Goal: Transaction & Acquisition: Book appointment/travel/reservation

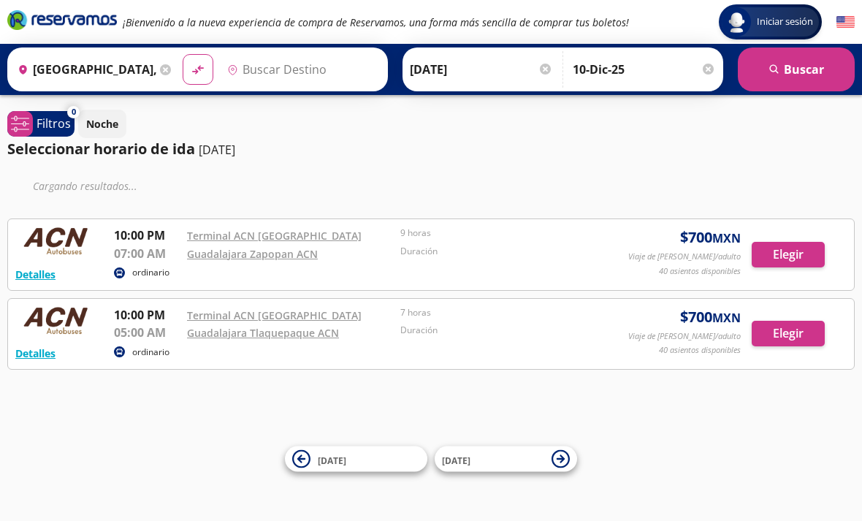
type input "Guadalajara, Jalisco"
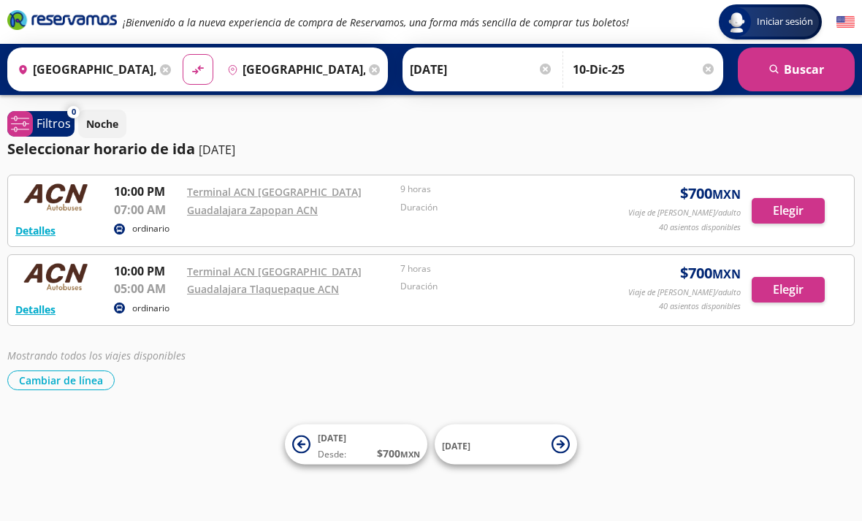
click at [792, 198] on button "Elegir" at bounding box center [788, 211] width 73 height 26
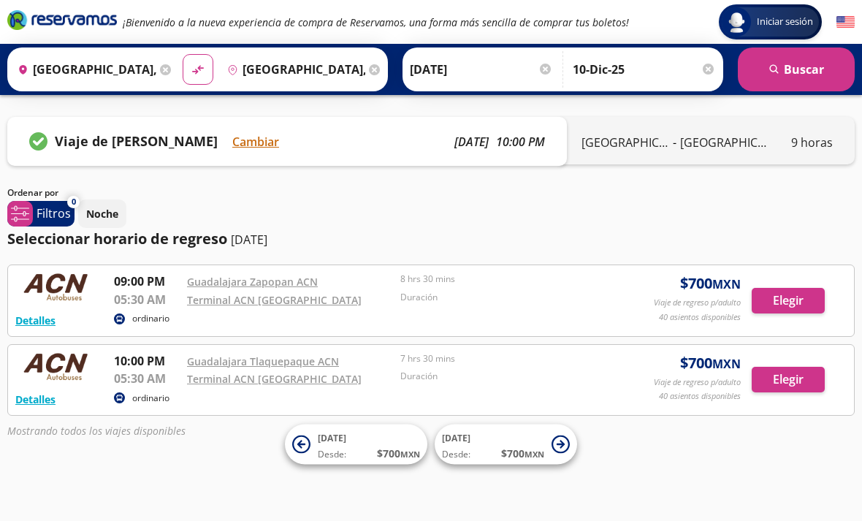
click at [784, 372] on button "Elegir" at bounding box center [788, 380] width 73 height 26
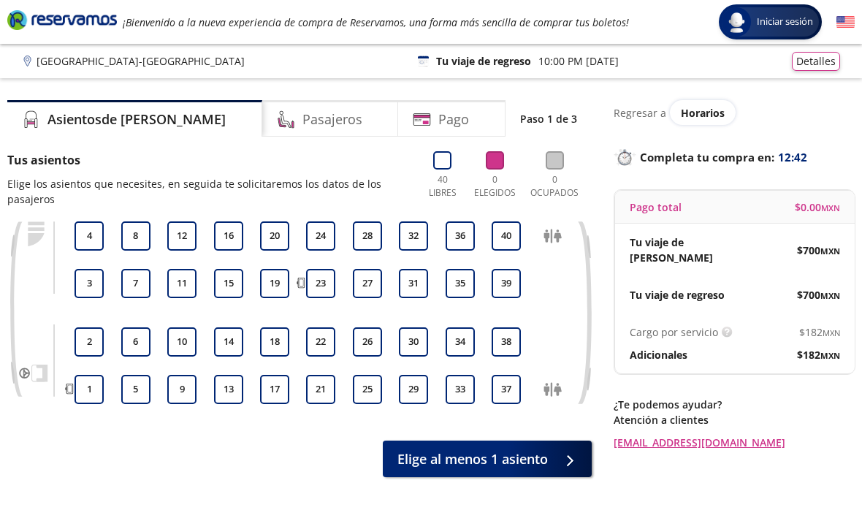
click at [318, 345] on button "22" at bounding box center [320, 341] width 29 height 29
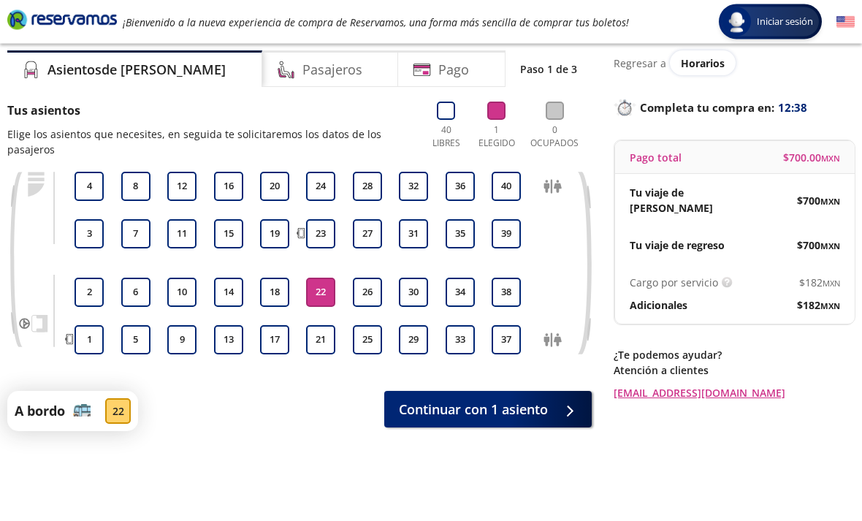
scroll to position [50, 0]
click at [500, 404] on span "Continuar con 1 asiento" at bounding box center [473, 410] width 149 height 20
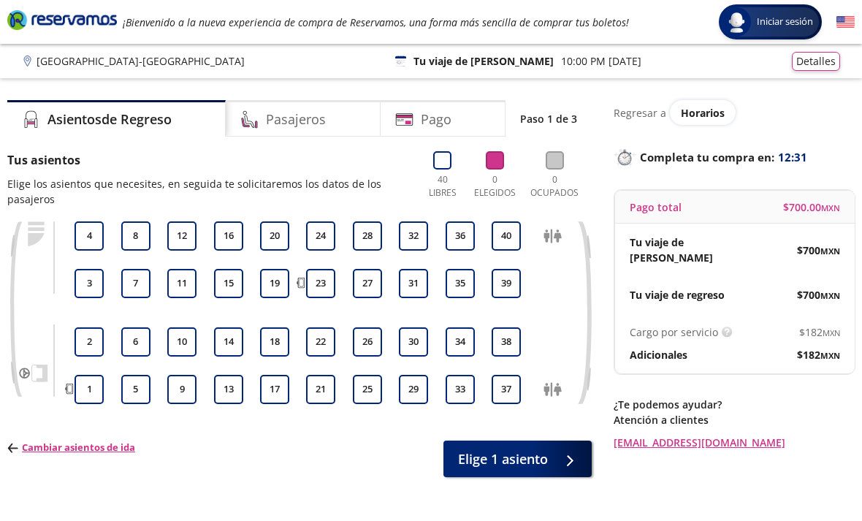
click at [334, 342] on button "22" at bounding box center [320, 341] width 29 height 29
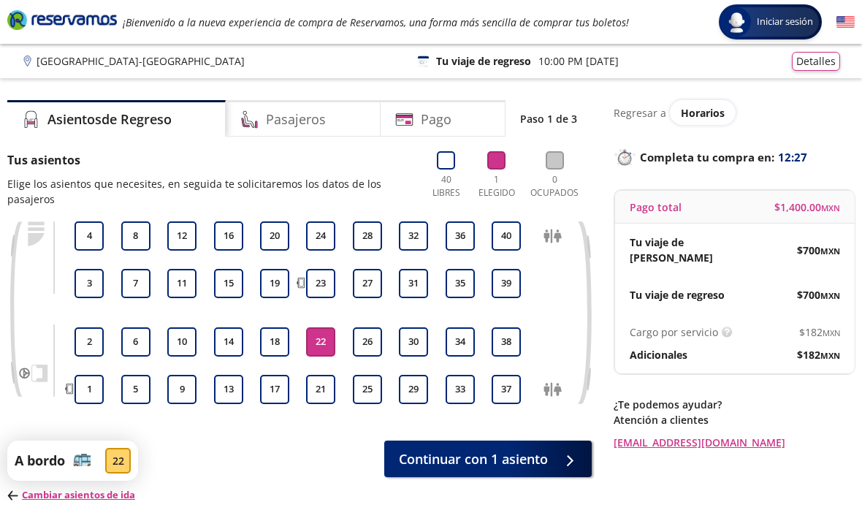
click at [514, 457] on span "Continuar con 1 asiento" at bounding box center [473, 459] width 149 height 20
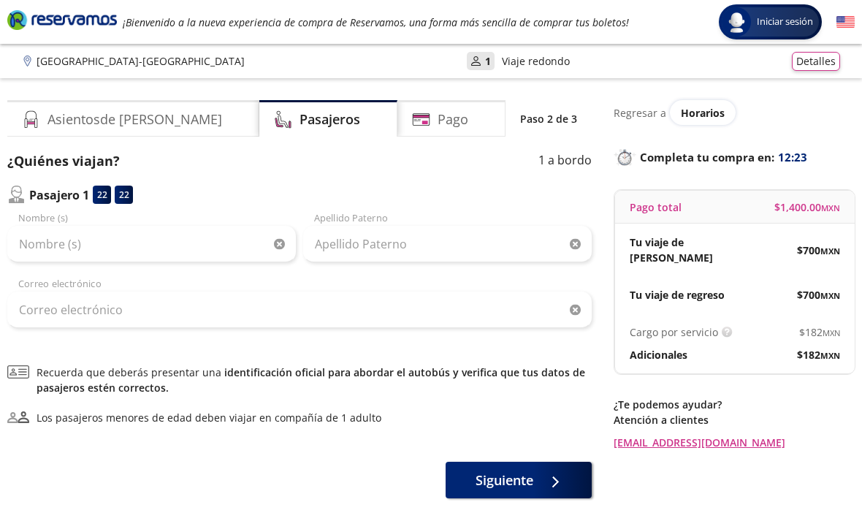
click at [465, 107] on div "Pago" at bounding box center [451, 118] width 108 height 37
